Goal: Task Accomplishment & Management: Use online tool/utility

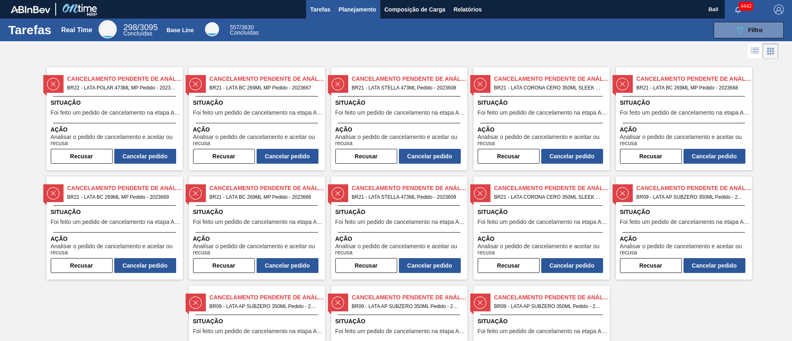
click at [376, 9] on button "Planejamento" at bounding box center [357, 9] width 46 height 19
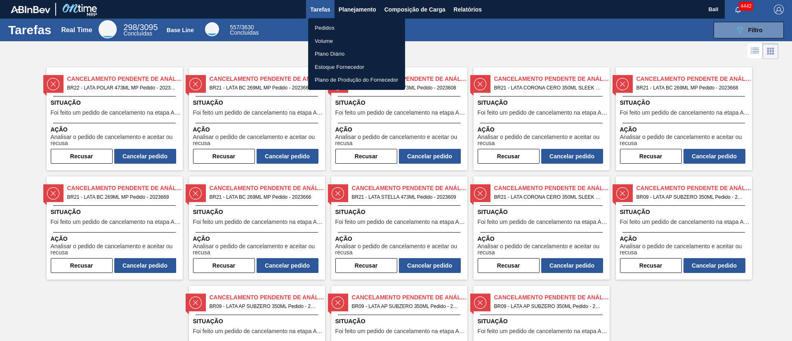
click at [326, 26] on li "Pedidos" at bounding box center [356, 27] width 97 height 13
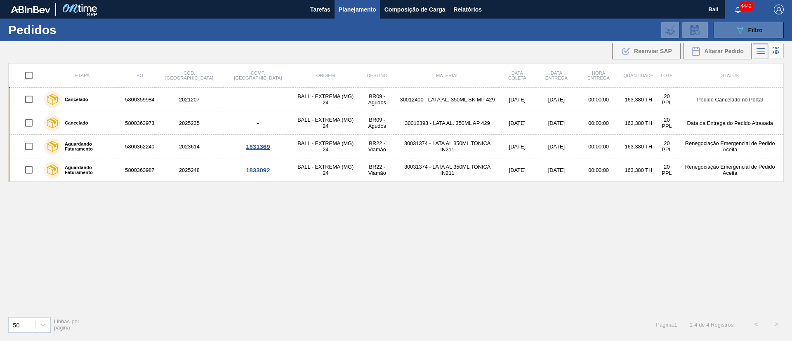
click at [745, 32] on div "089F7B8B-B2A5-4AFE-B5C0-19BA573D28AC Filtro" at bounding box center [749, 30] width 28 height 10
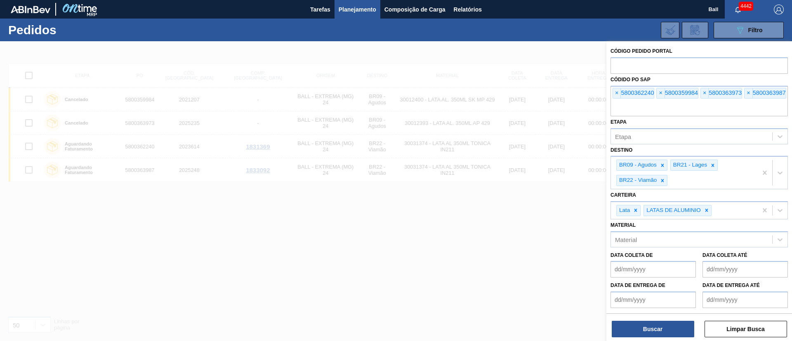
click at [352, 14] on button "Planejamento" at bounding box center [357, 9] width 46 height 19
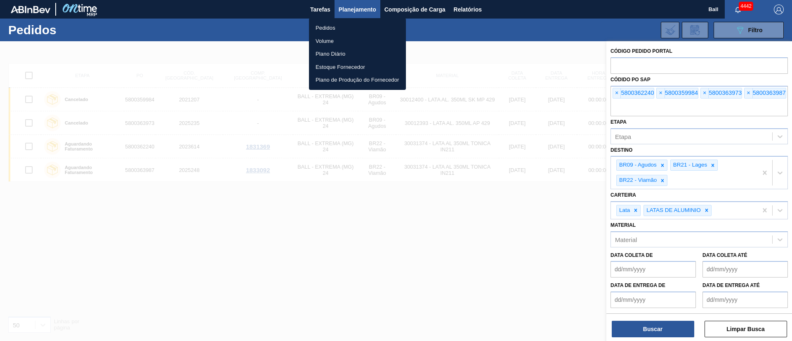
drag, startPoint x: 333, startPoint y: 35, endPoint x: 328, endPoint y: 38, distance: 5.7
click at [333, 35] on li "Volume" at bounding box center [357, 41] width 97 height 13
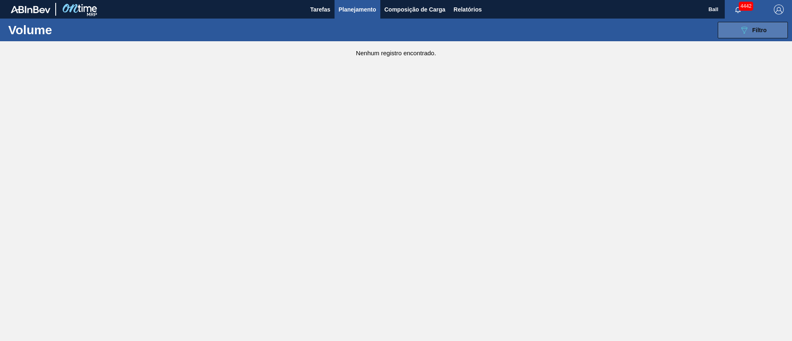
click at [746, 25] on icon "089F7B8B-B2A5-4AFE-B5C0-19BA573D28AC" at bounding box center [744, 30] width 10 height 10
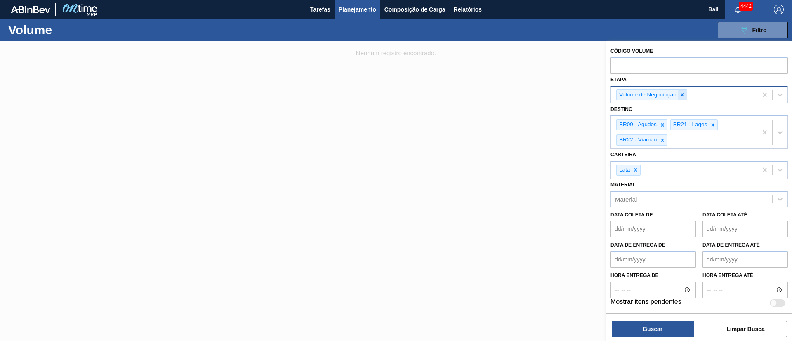
click at [683, 96] on icon at bounding box center [682, 94] width 3 height 3
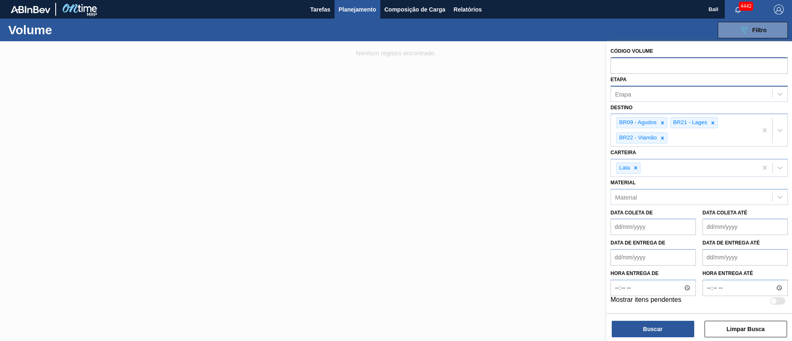
click at [671, 68] on input "text" at bounding box center [698, 65] width 177 height 16
paste input "V620986"
click at [619, 61] on input "V620986" at bounding box center [698, 65] width 177 height 16
type input "620986"
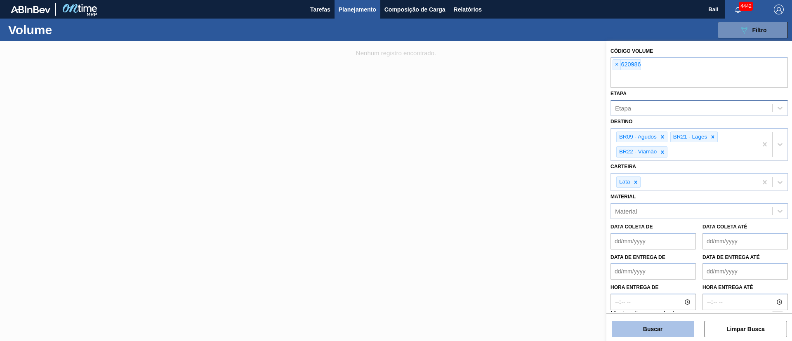
click at [645, 330] on button "Buscar" at bounding box center [653, 329] width 82 height 16
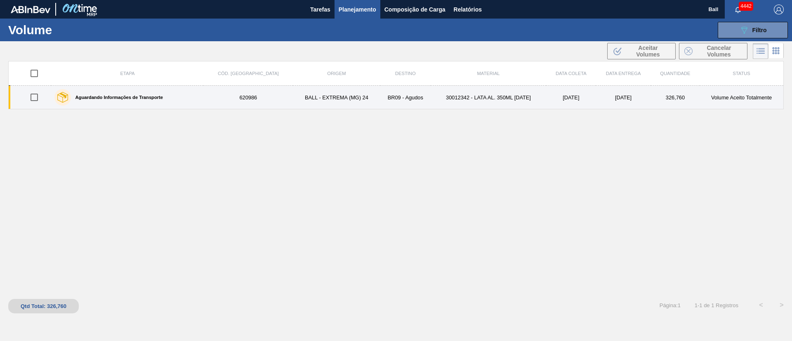
click at [329, 103] on td "BALL - EXTREMA (MG) 24" at bounding box center [336, 98] width 87 height 24
